Goal: Information Seeking & Learning: Learn about a topic

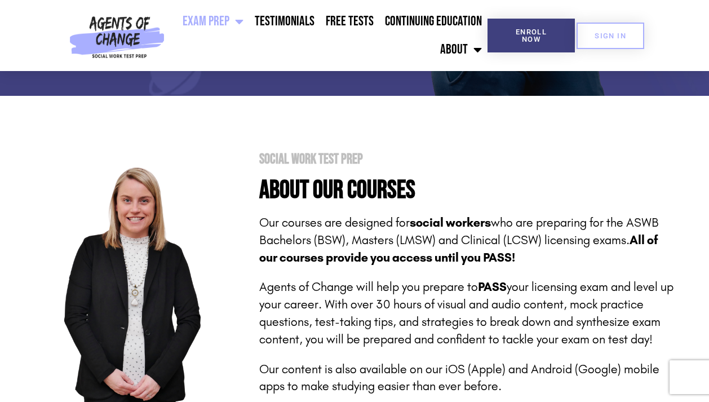
scroll to position [202, 0]
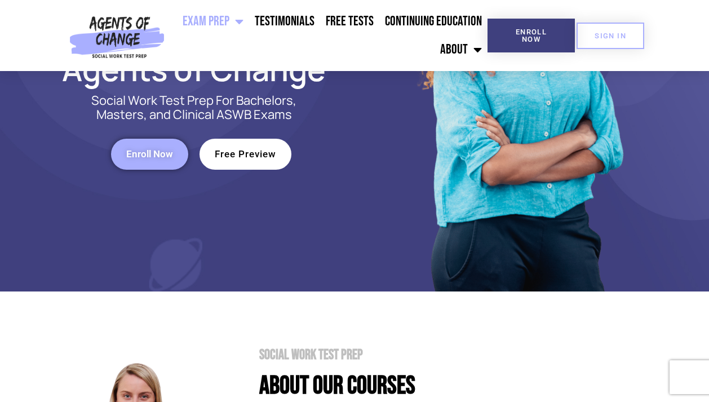
click at [240, 152] on span "Free Preview" at bounding box center [245, 154] width 61 height 10
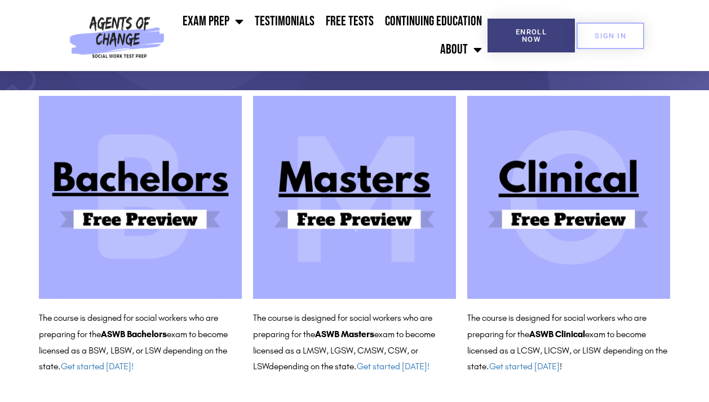
scroll to position [134, 0]
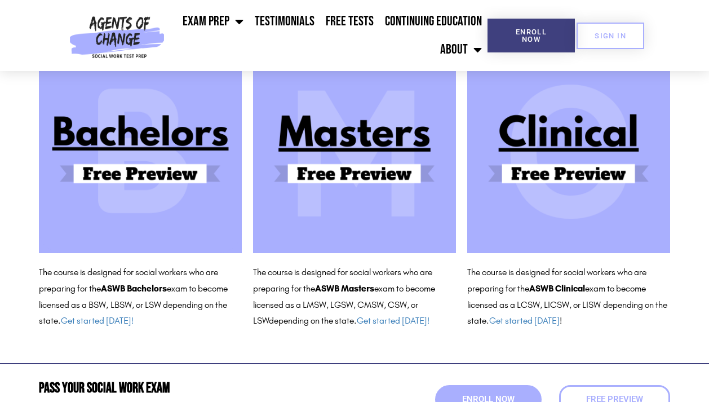
click at [526, 176] on img at bounding box center [568, 151] width 203 height 203
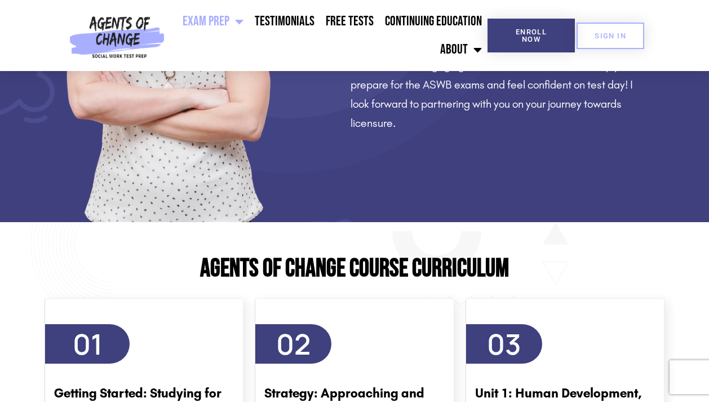
scroll to position [1376, 0]
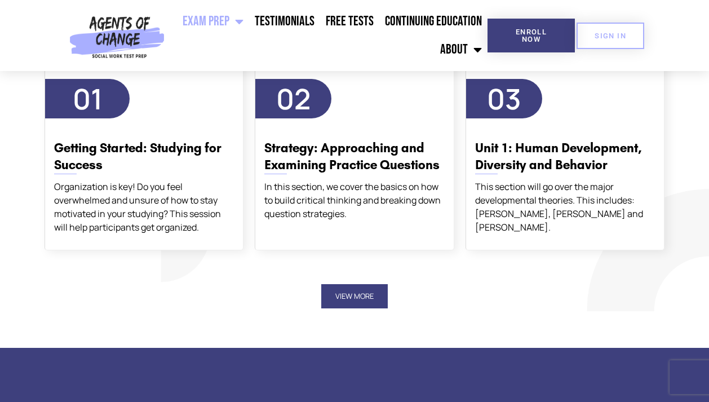
click at [365, 301] on button "View More" at bounding box center [354, 296] width 67 height 24
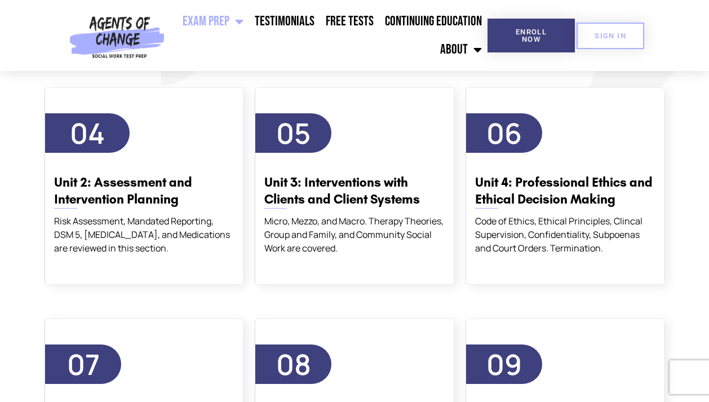
scroll to position [1563, 0]
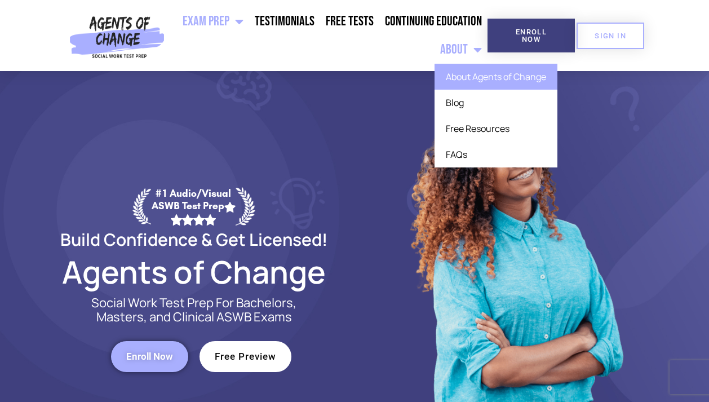
click at [466, 81] on link "About Agents of Change" at bounding box center [496, 77] width 123 height 26
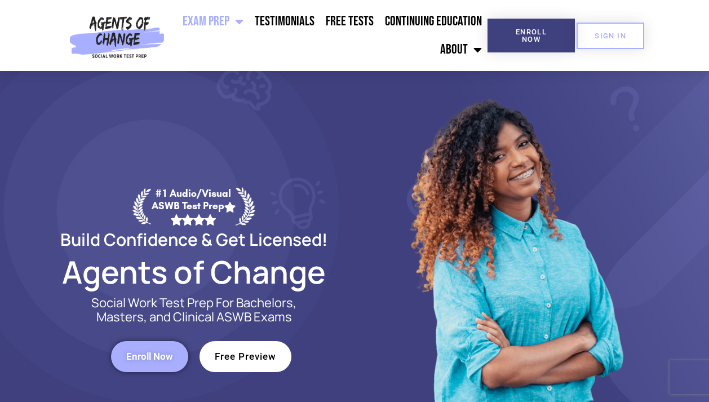
click at [251, 363] on link "Free Preview" at bounding box center [246, 356] width 92 height 31
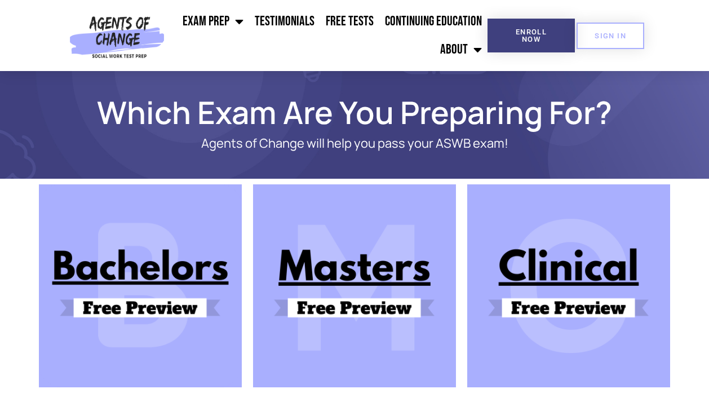
click at [604, 282] on img at bounding box center [568, 285] width 203 height 203
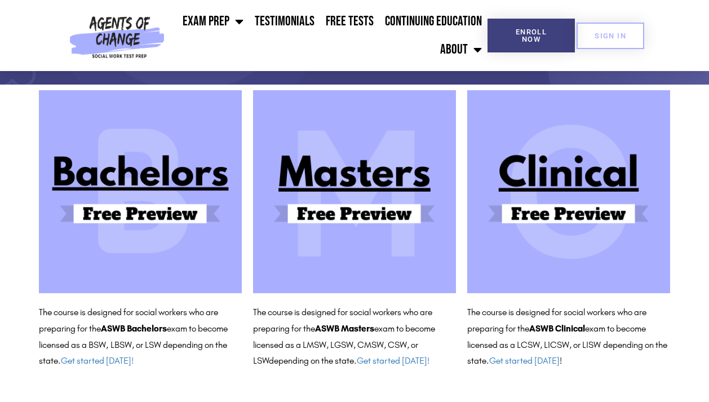
scroll to position [96, 0]
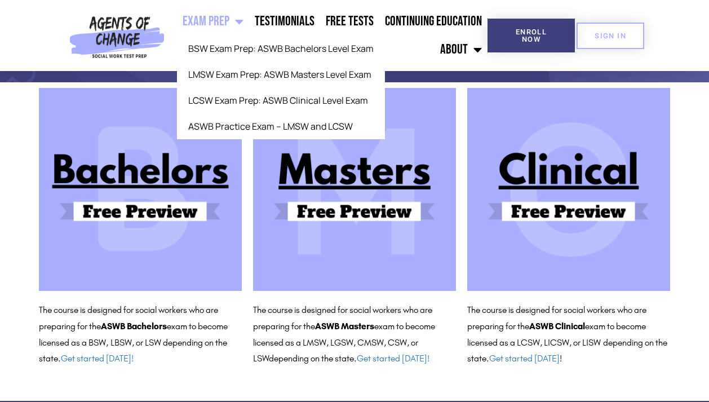
click at [233, 20] on link "Exam Prep" at bounding box center [213, 21] width 72 height 28
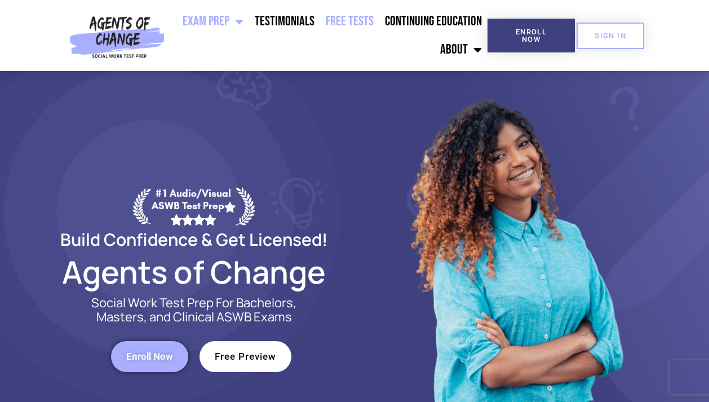
click at [367, 22] on link "Free Tests" at bounding box center [349, 21] width 59 height 28
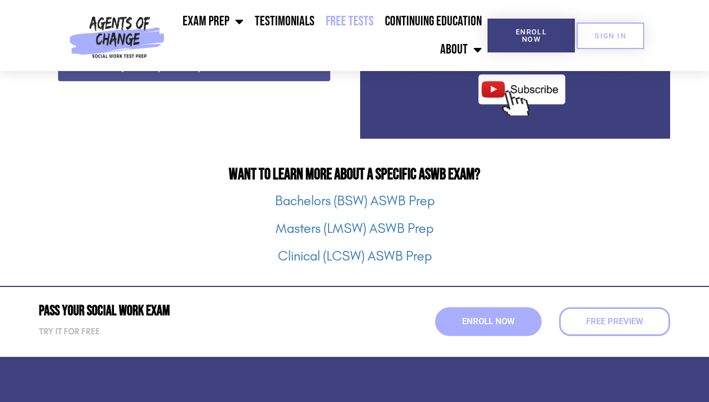
scroll to position [1400, 0]
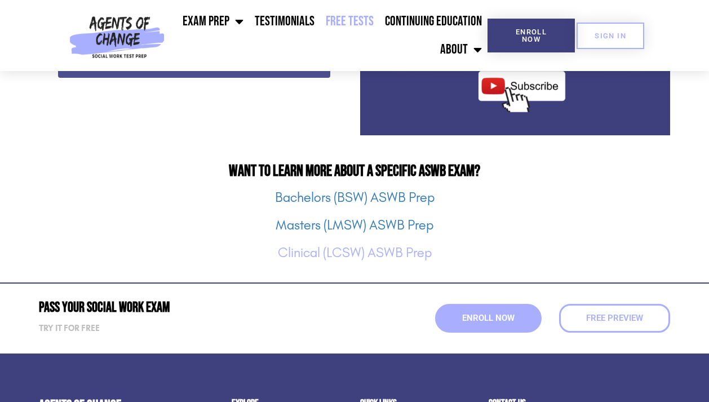
click at [328, 251] on link "Clinical (LCSW) ASWB Prep" at bounding box center [355, 253] width 154 height 16
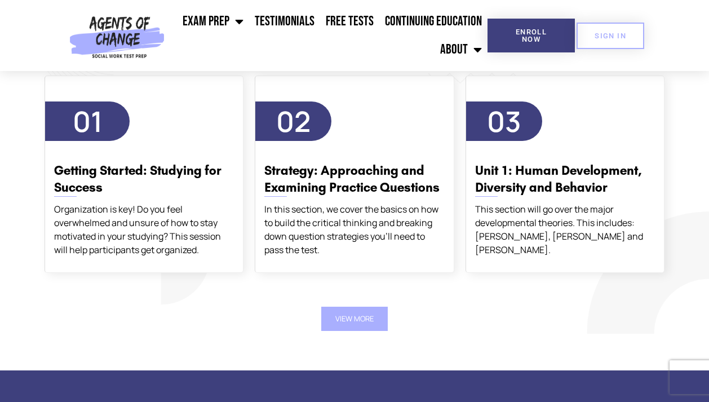
scroll to position [1974, 0]
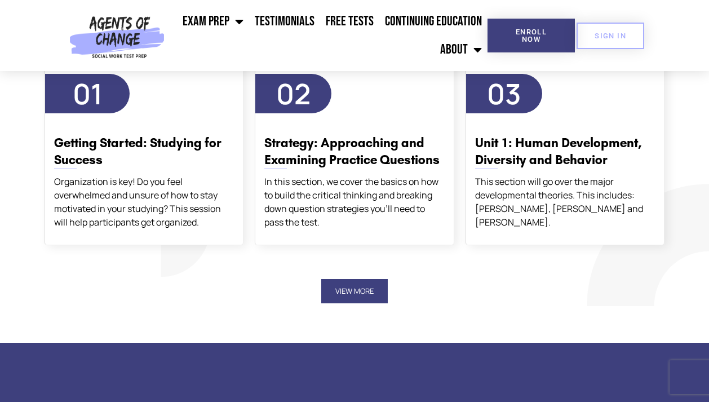
click at [350, 293] on button "View More" at bounding box center [354, 291] width 67 height 24
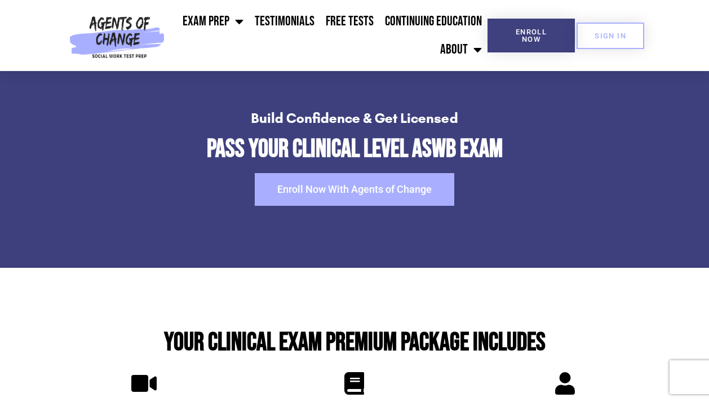
scroll to position [2706, 0]
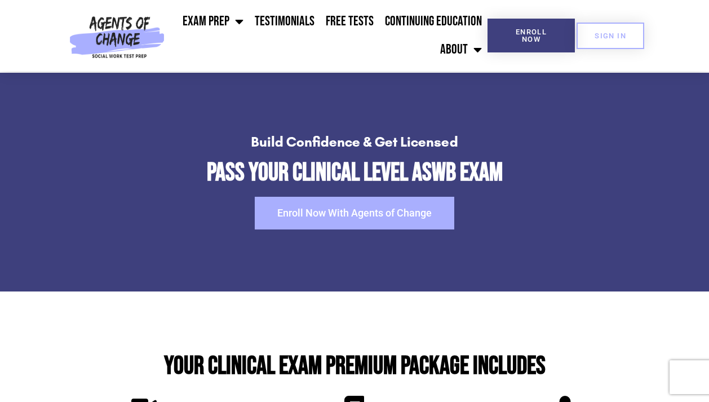
click at [343, 211] on span "Enroll Now With Agents of Change" at bounding box center [354, 213] width 154 height 10
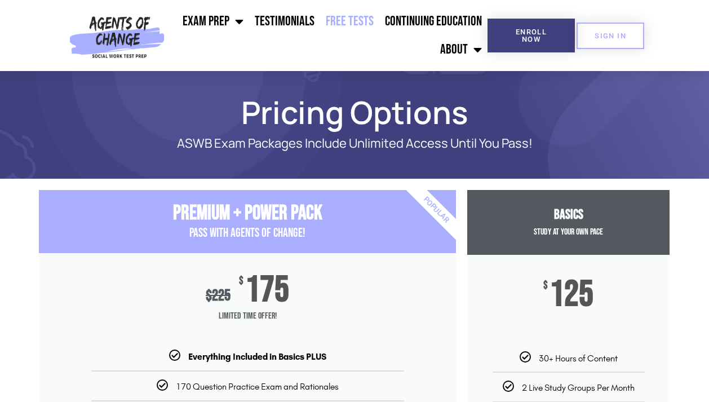
click at [363, 21] on link "Free Tests" at bounding box center [349, 21] width 59 height 28
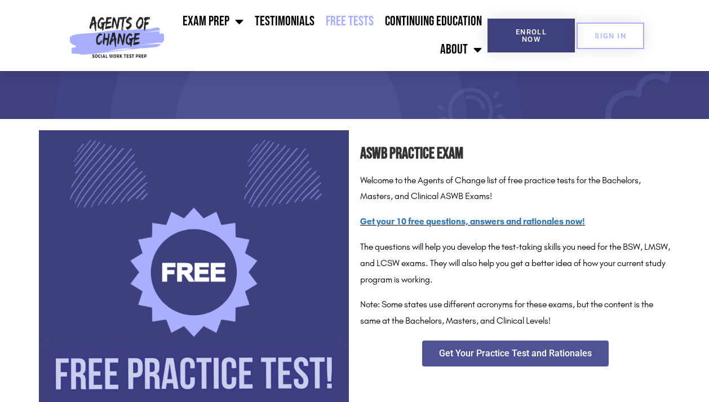
scroll to position [186, 0]
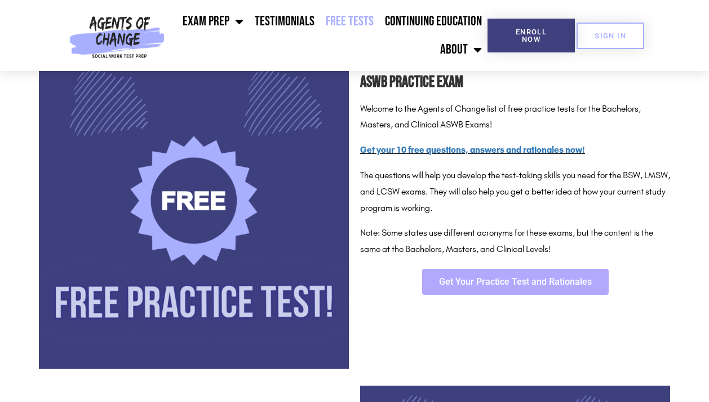
click at [480, 287] on link "Get Your Practice Test and Rationales" at bounding box center [515, 282] width 187 height 26
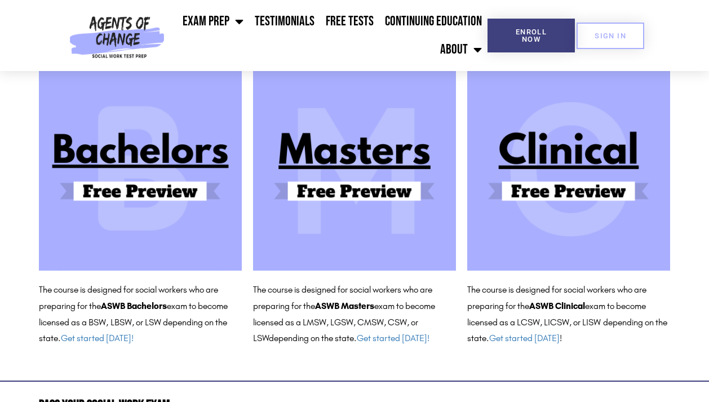
scroll to position [285, 0]
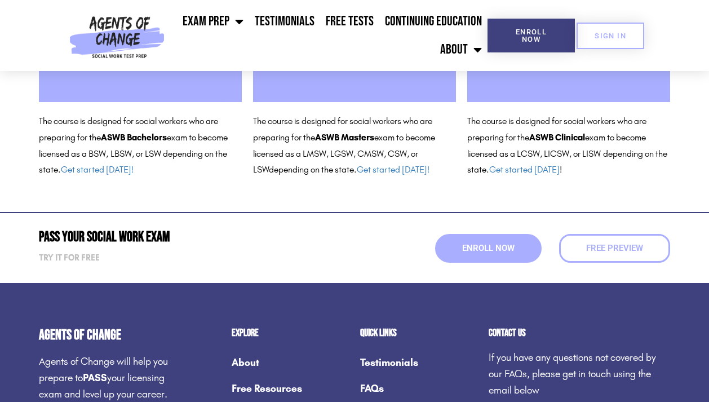
click at [520, 87] on img at bounding box center [568, 0] width 203 height 203
